Goal: Task Accomplishment & Management: Use online tool/utility

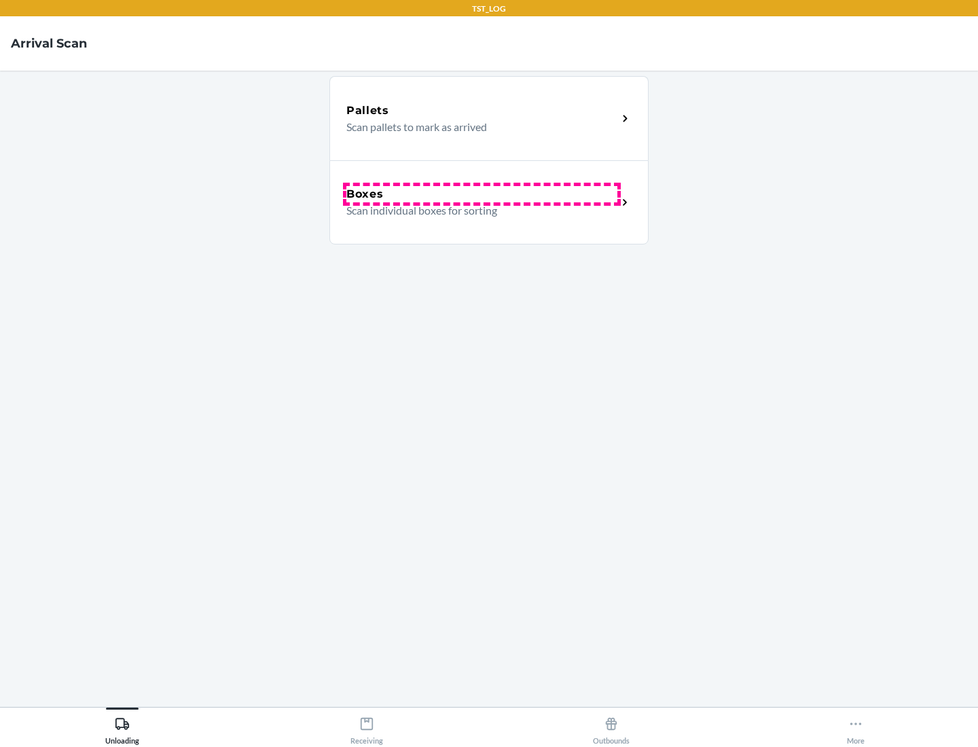
click at [482, 194] on div "Boxes" at bounding box center [482, 194] width 271 height 16
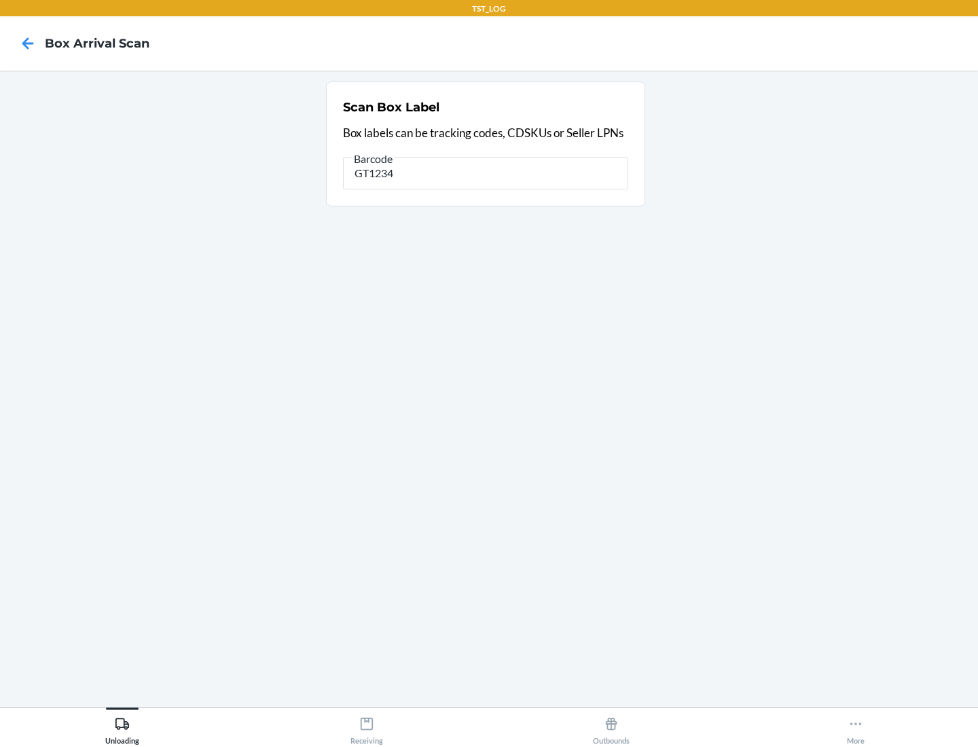
type input "GT1234"
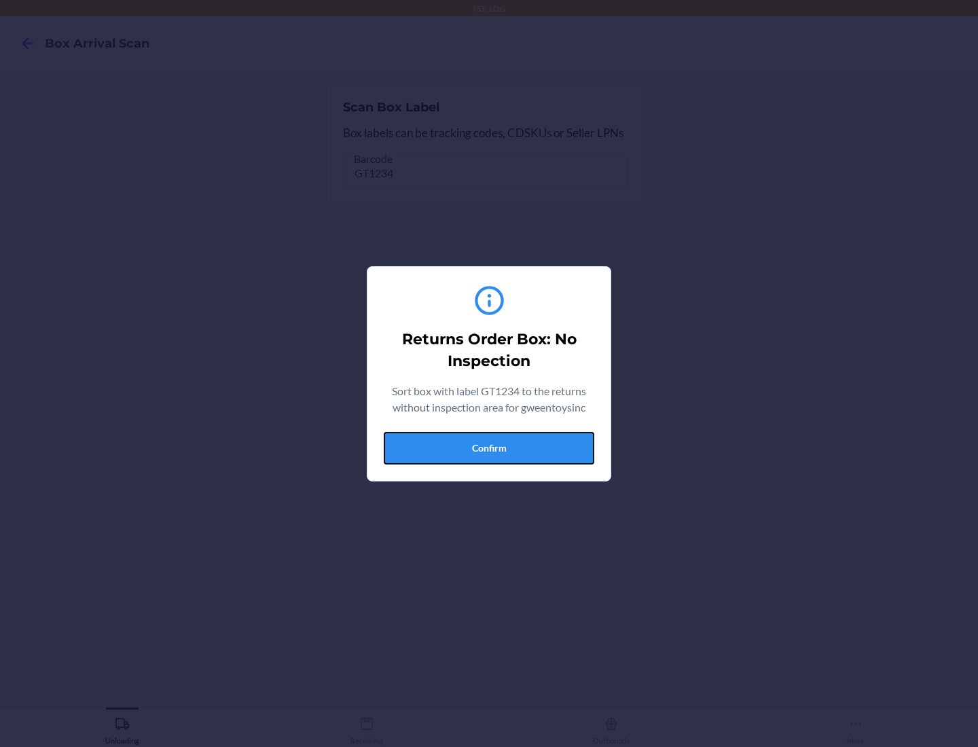
click at [489, 448] on button "Confirm" at bounding box center [489, 448] width 211 height 33
